Goal: Find specific page/section: Find specific page/section

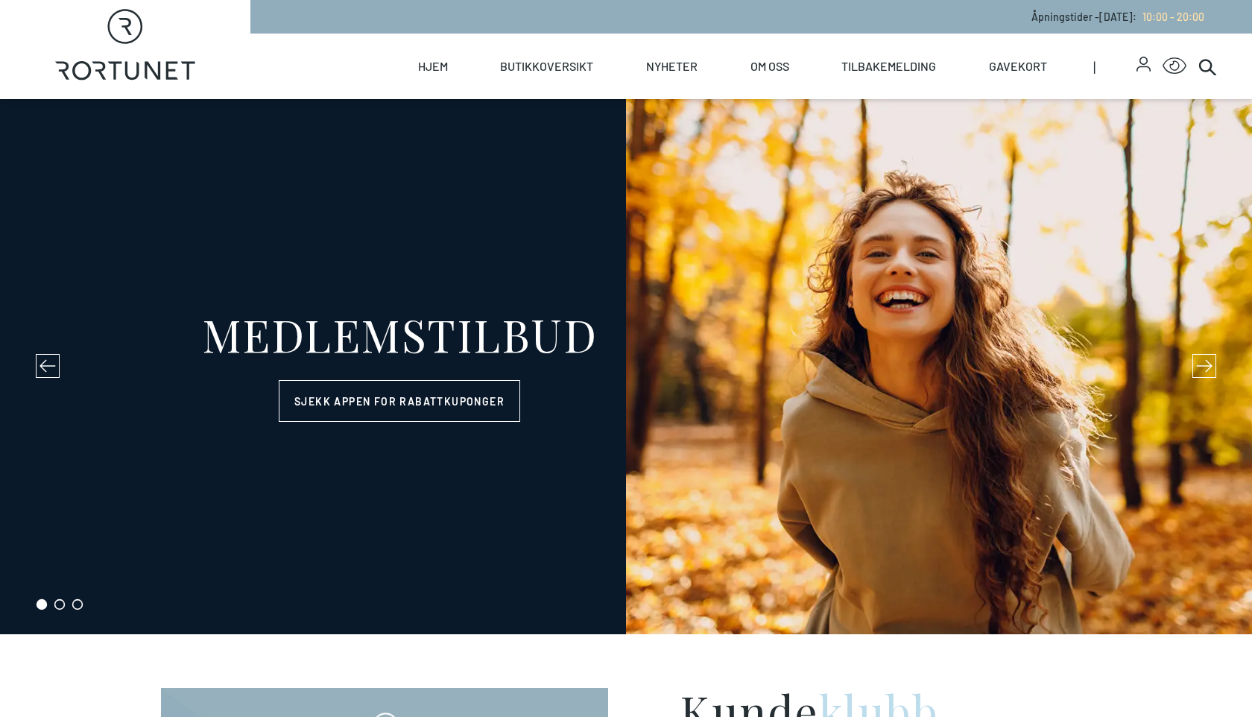
select select "NO"
click at [233, 187] on div "MEDLEMSTILBUD Sjekk appen for rabattkuponger" at bounding box center [626, 366] width 1252 height 535
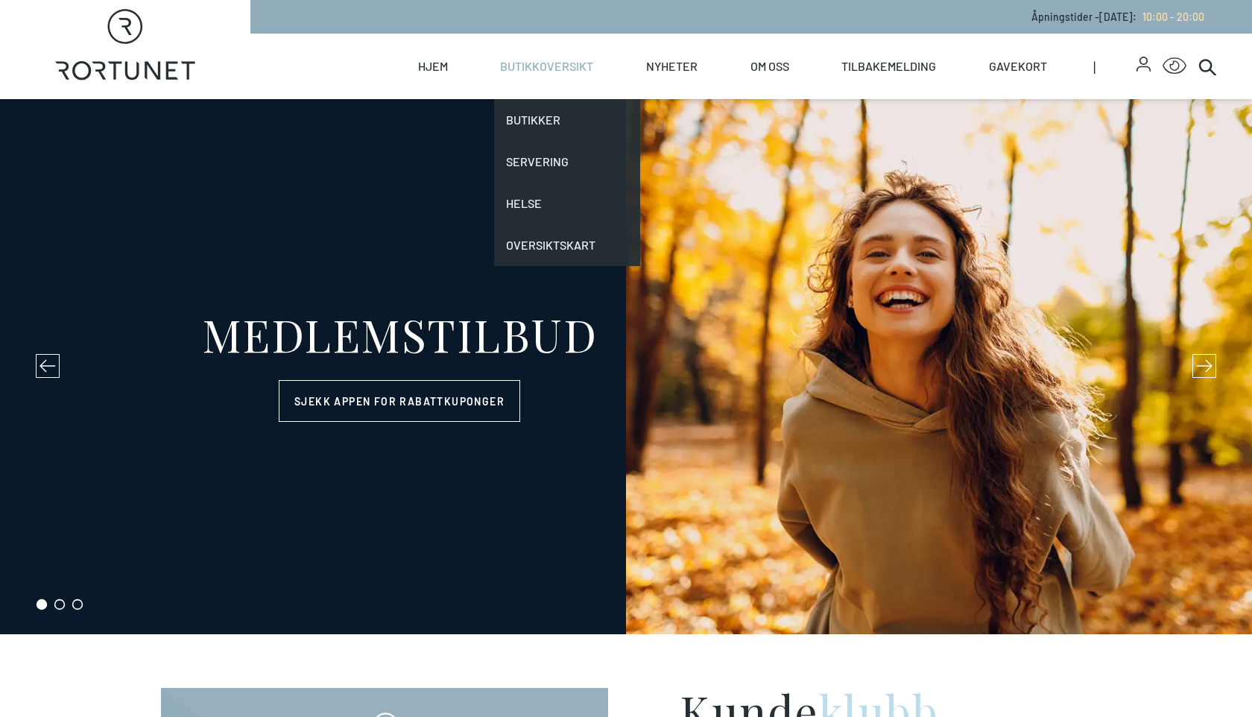
click at [569, 74] on link "Butikkoversikt" at bounding box center [546, 67] width 93 height 66
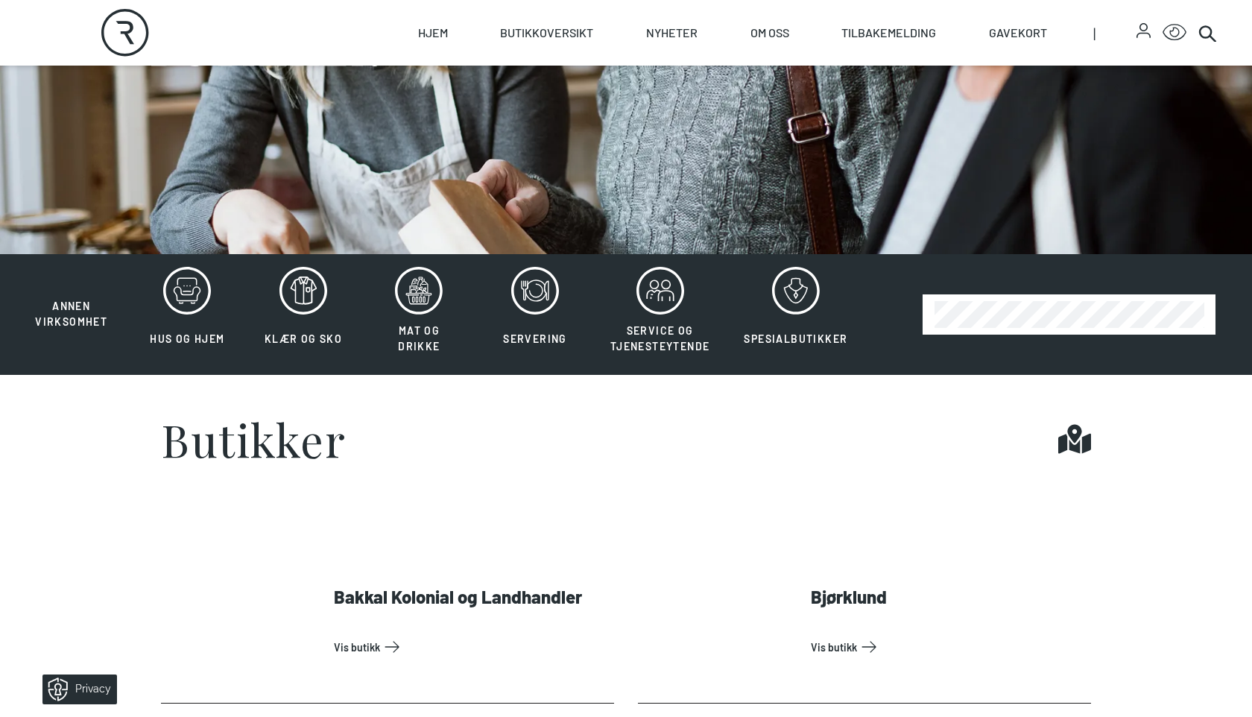
scroll to position [382, 0]
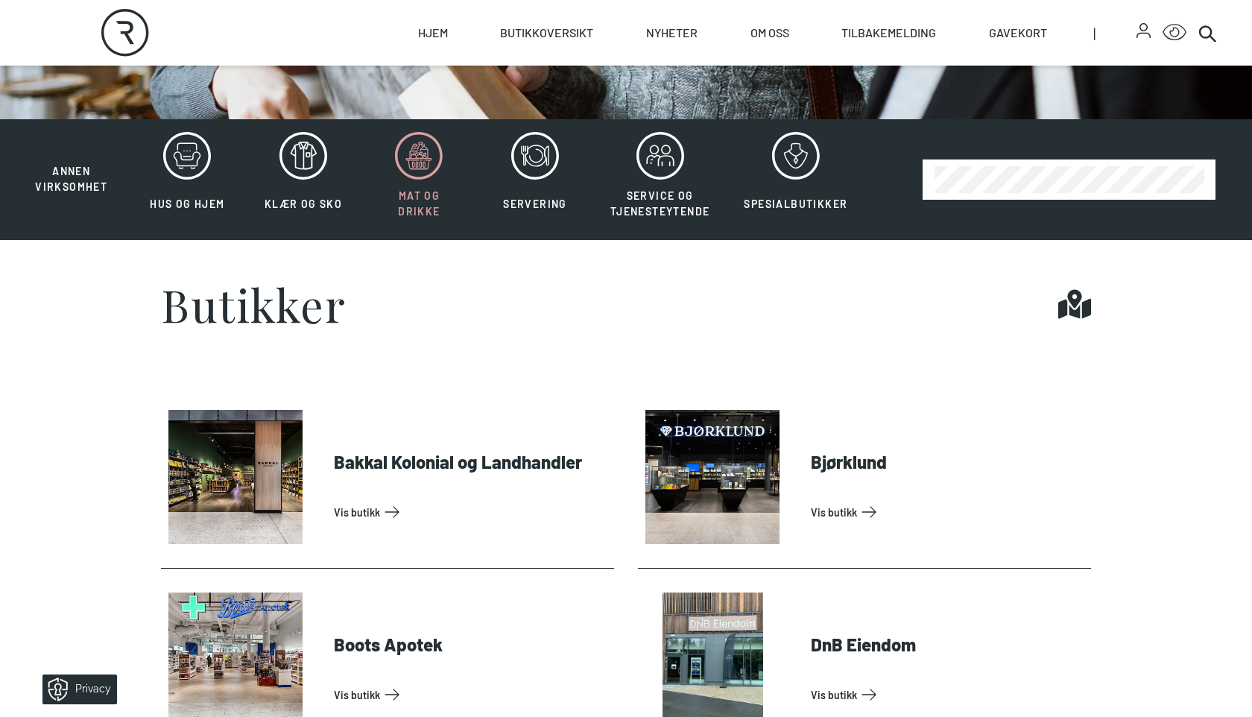
click at [421, 171] on icon at bounding box center [419, 156] width 48 height 48
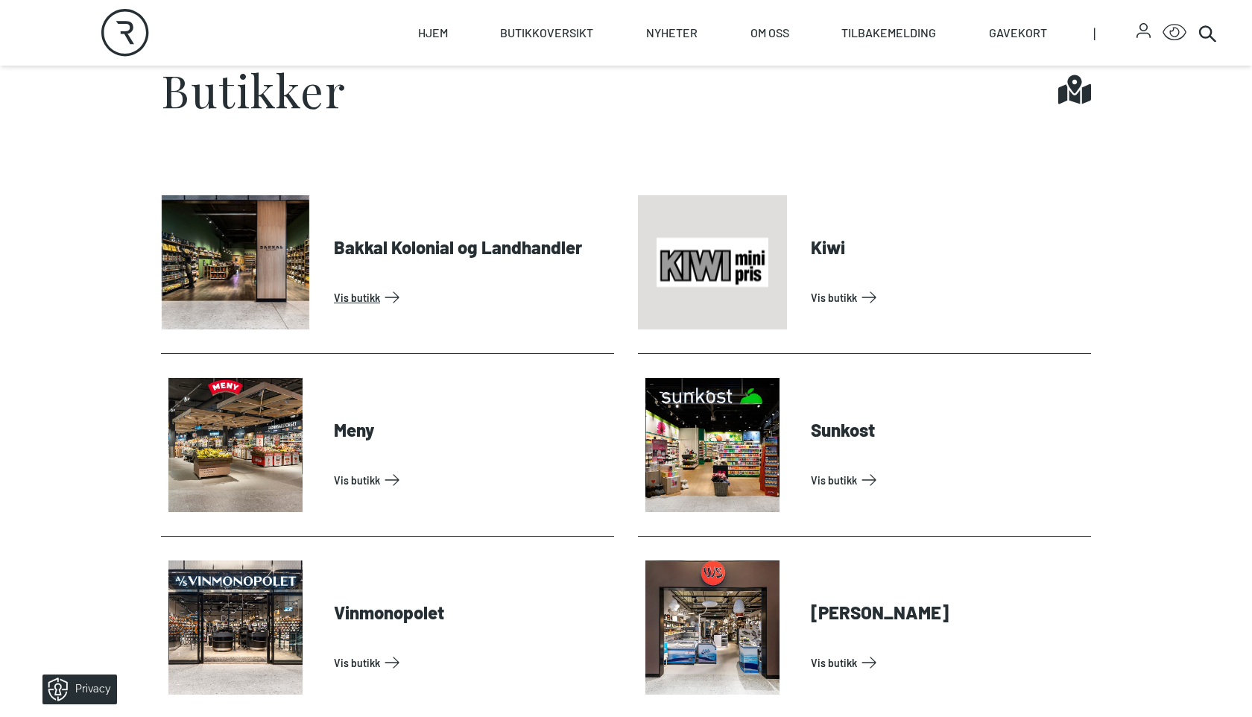
scroll to position [300, 0]
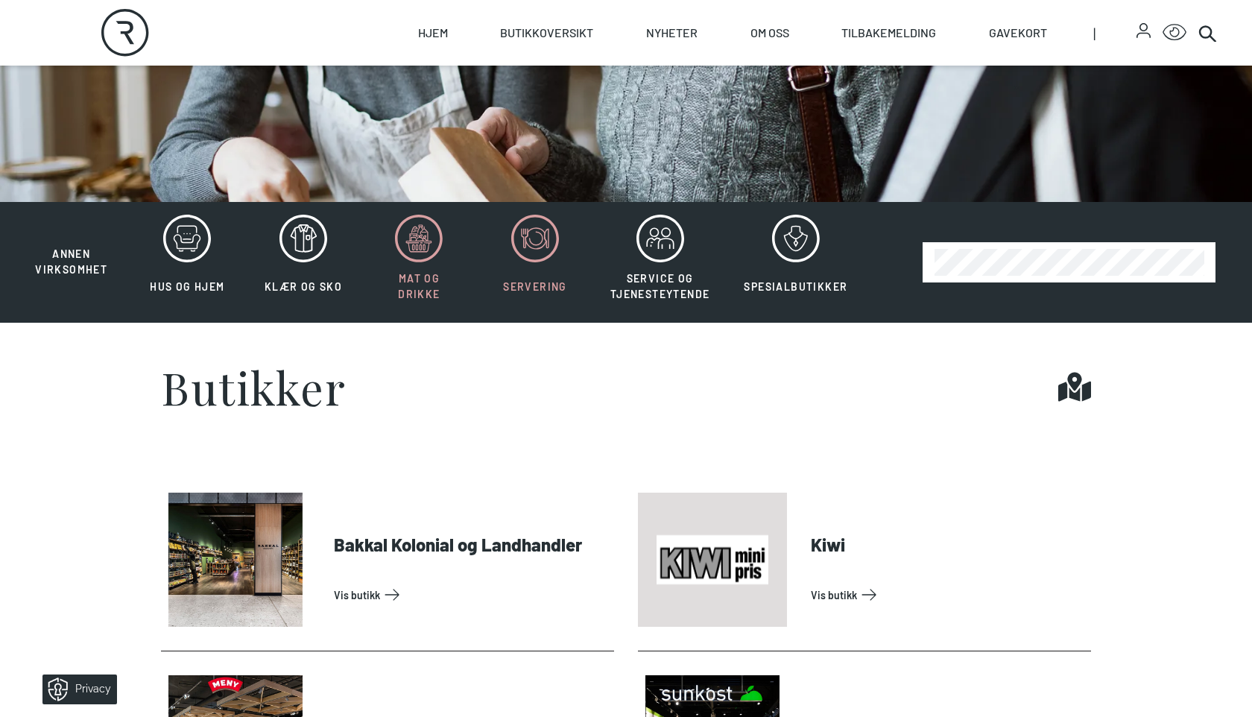
click at [563, 289] on button "Servering" at bounding box center [534, 262] width 113 height 97
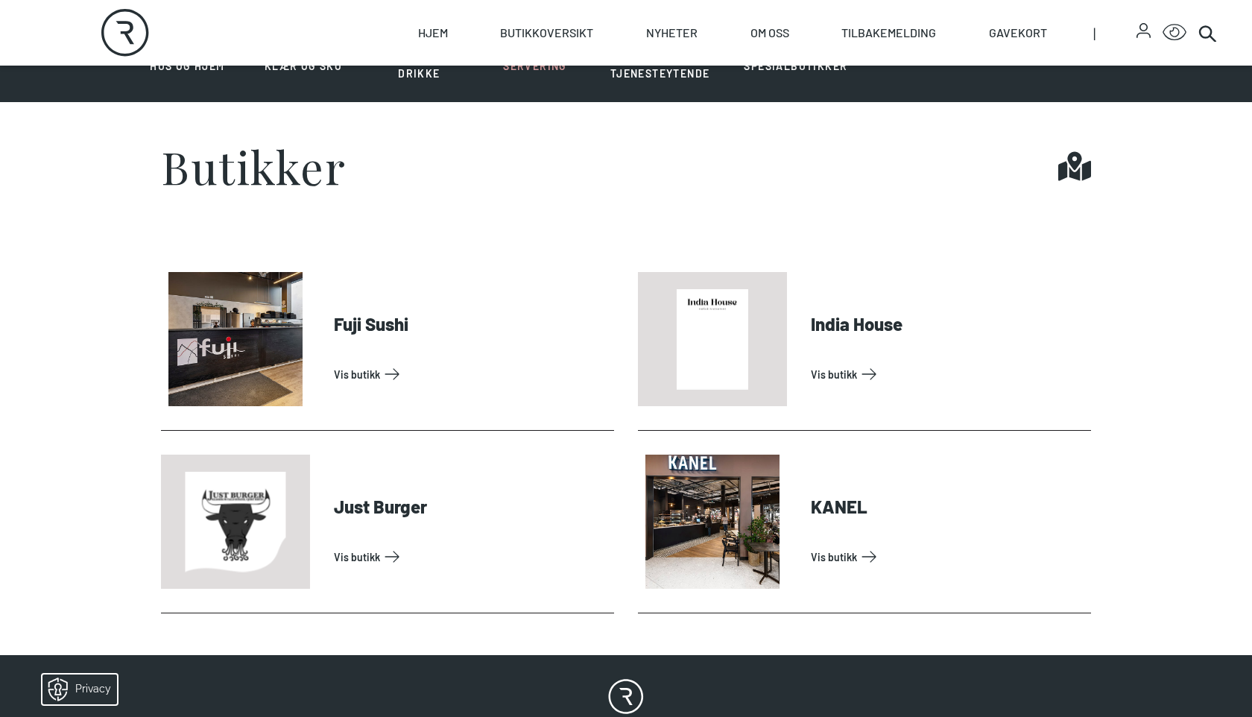
scroll to position [549, 0]
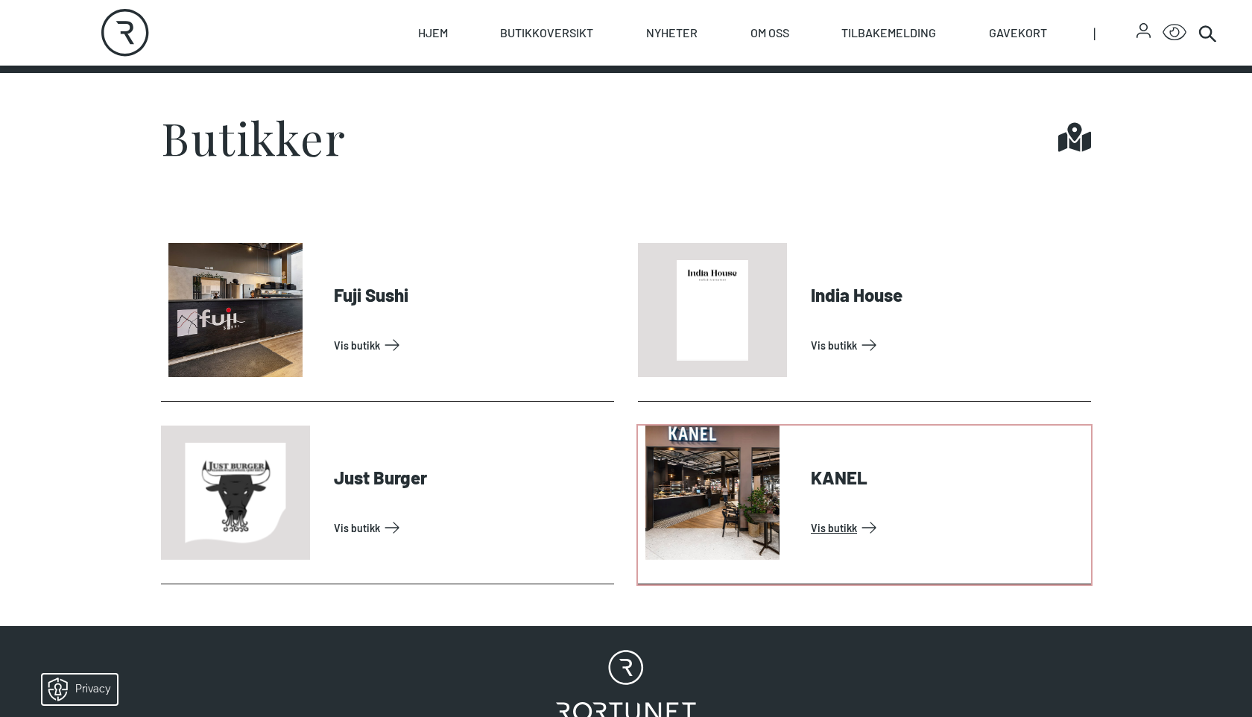
click at [811, 516] on link "Vis butikk" at bounding box center [948, 528] width 274 height 24
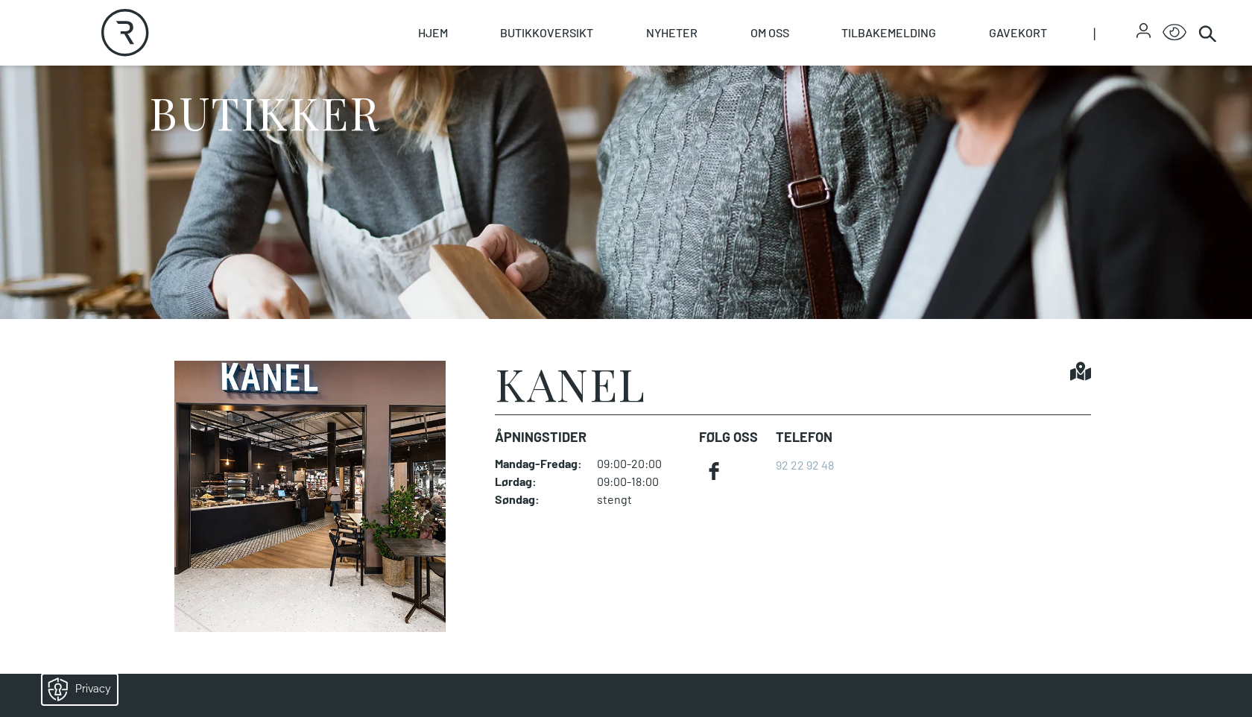
scroll to position [455, 0]
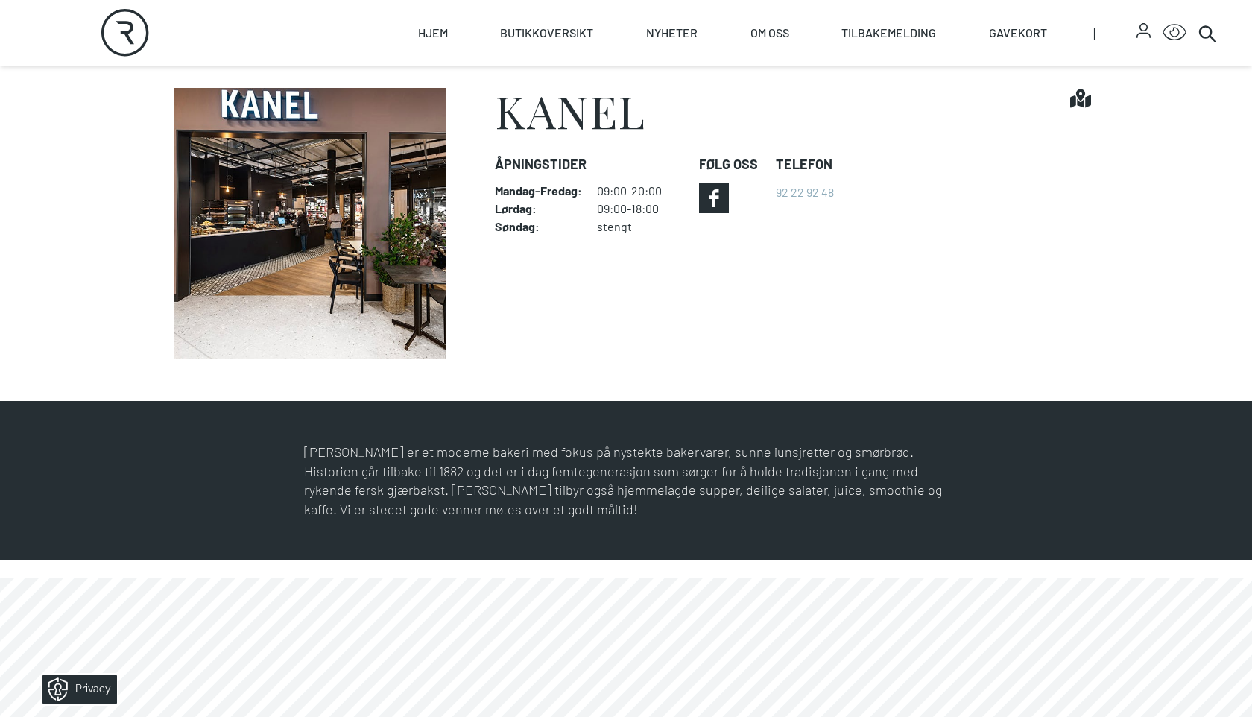
click at [713, 200] on icon at bounding box center [714, 198] width 10 height 18
